Goal: Task Accomplishment & Management: Manage account settings

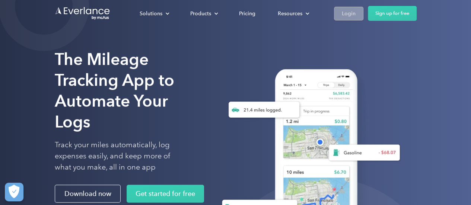
click at [352, 15] on div "Login" at bounding box center [349, 13] width 14 height 9
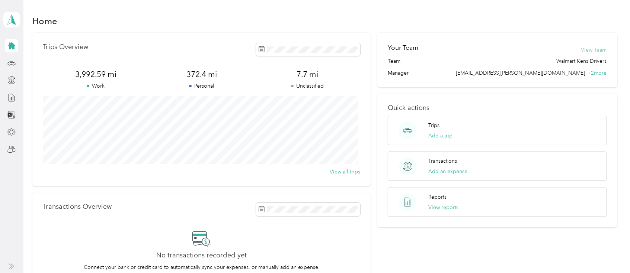
click at [596, 51] on button "View Team" at bounding box center [594, 50] width 26 height 8
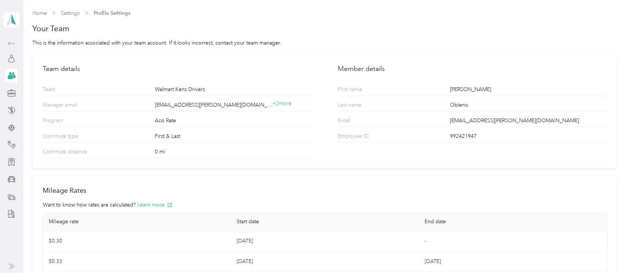
click at [353, 257] on td "Jun 1, 2022" at bounding box center [325, 262] width 188 height 20
